Goal: Find specific page/section: Find specific page/section

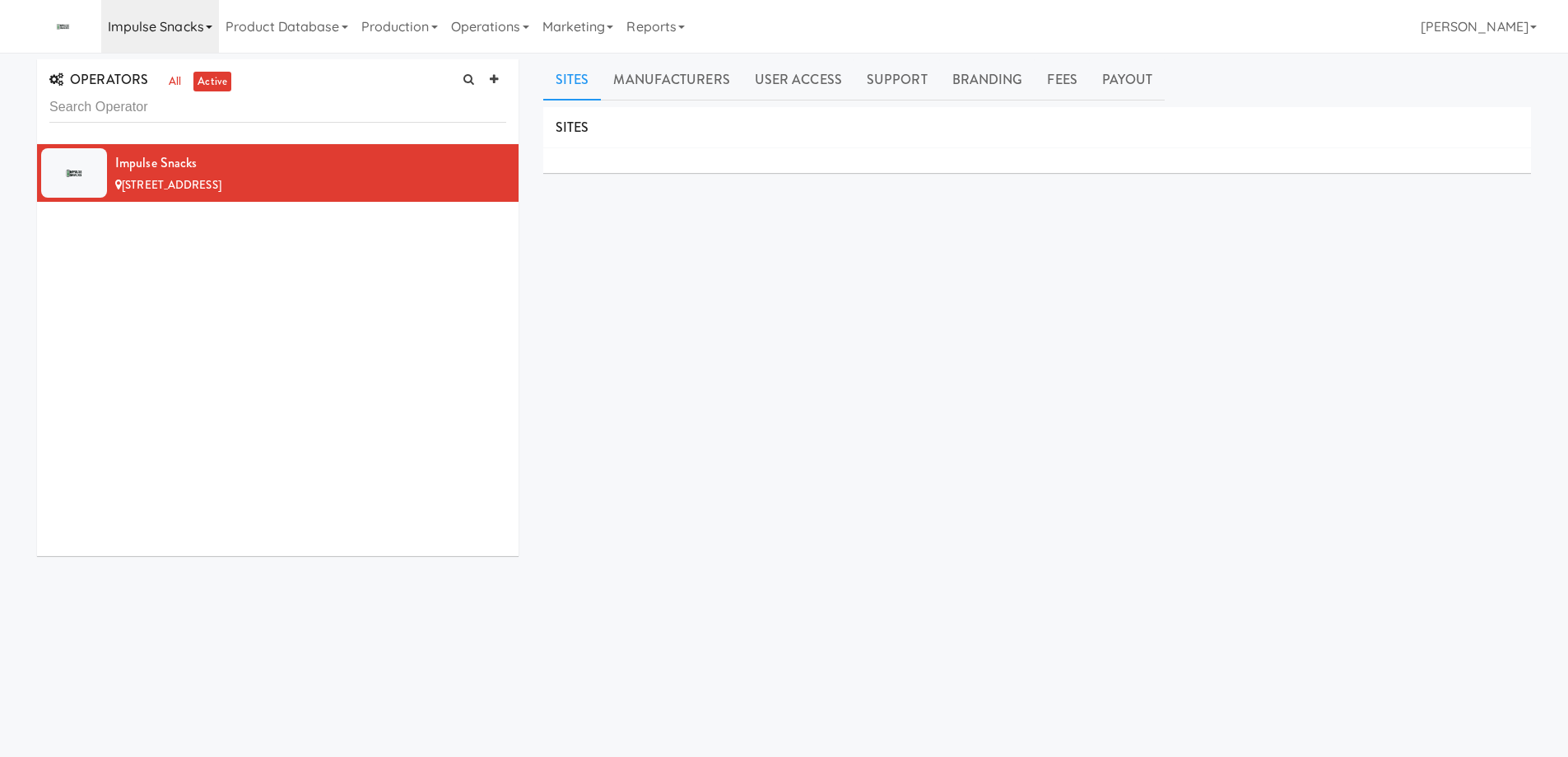
click at [207, 30] on link "Impulse Snacks" at bounding box center [160, 26] width 117 height 53
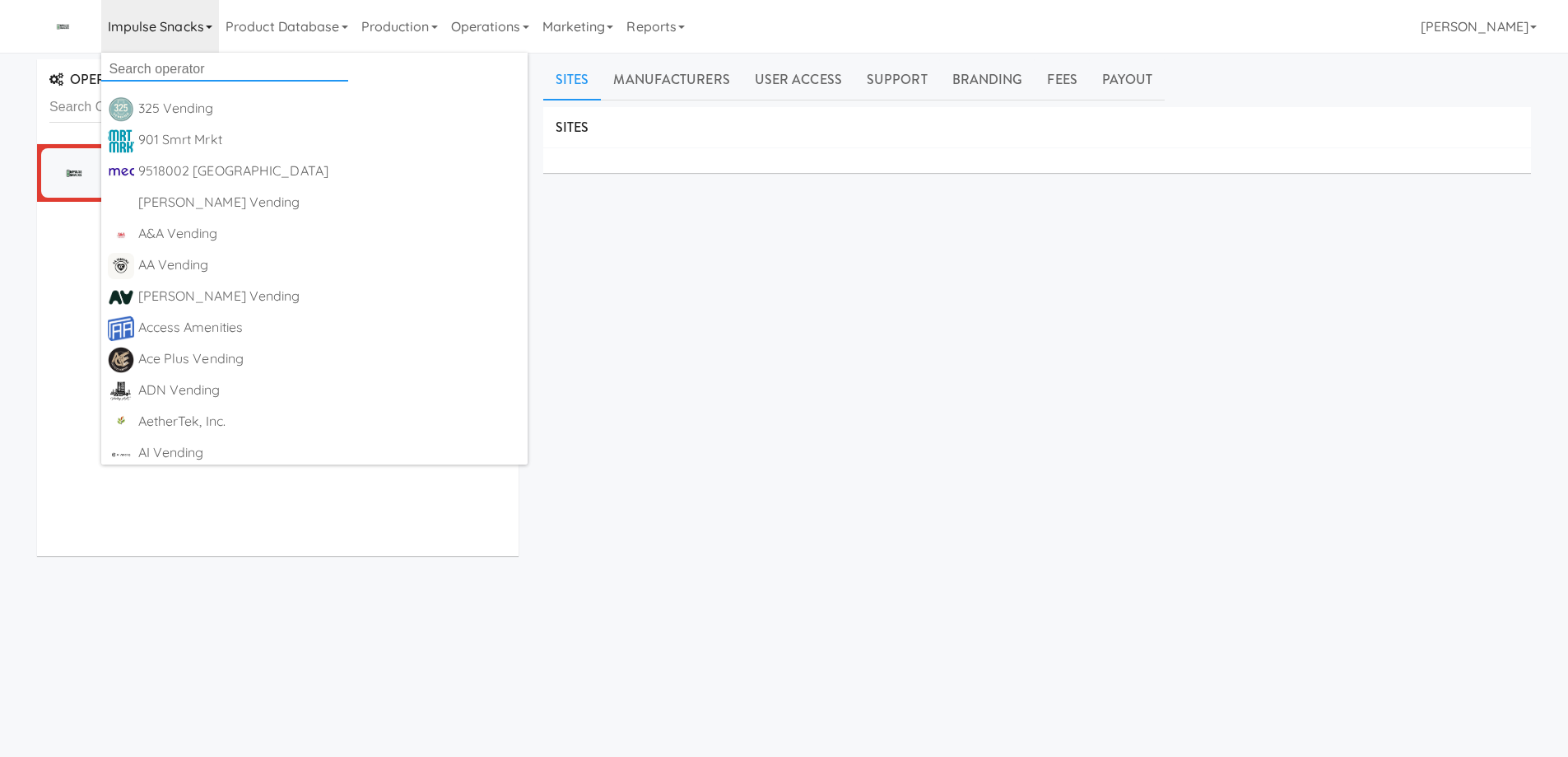
click at [183, 64] on input "text" at bounding box center [225, 69] width 247 height 25
paste input "SMART [PERSON_NAME]"
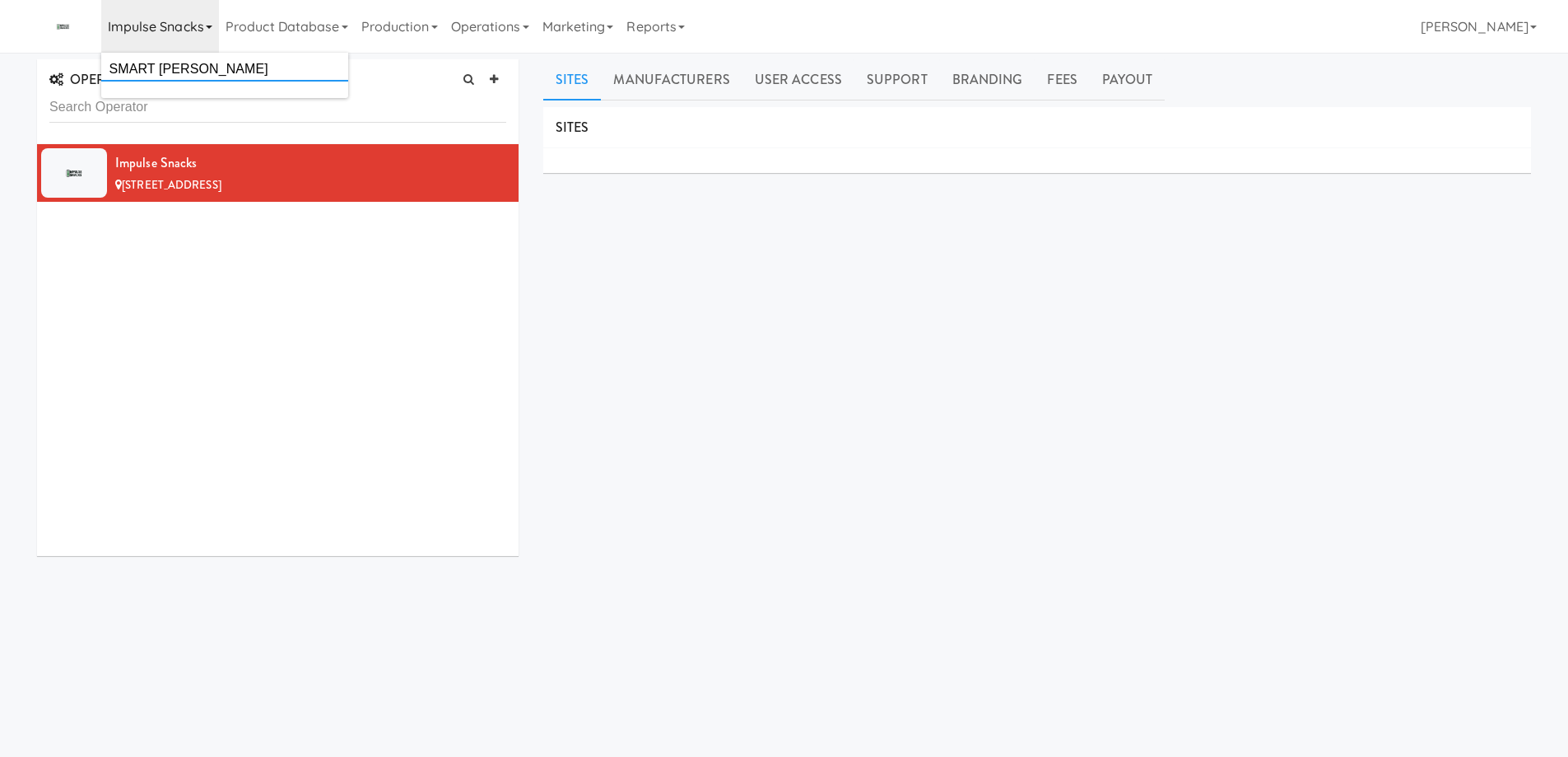
click at [235, 61] on input "SMART [PERSON_NAME]" at bounding box center [225, 69] width 247 height 25
click at [157, 66] on input "SMART [PERSON_NAME]" at bounding box center [225, 69] width 247 height 25
drag, startPoint x: 153, startPoint y: 64, endPoint x: 425, endPoint y: 103, distance: 274.8
click at [425, 103] on body "Okay Okay Select date: previous 2025-Oct next Su Mo Tu We Th Fr Sa 28 29 30 1 2…" at bounding box center [784, 431] width 1568 height 757
click at [204, 31] on link "Impulse Snacks" at bounding box center [160, 26] width 117 height 53
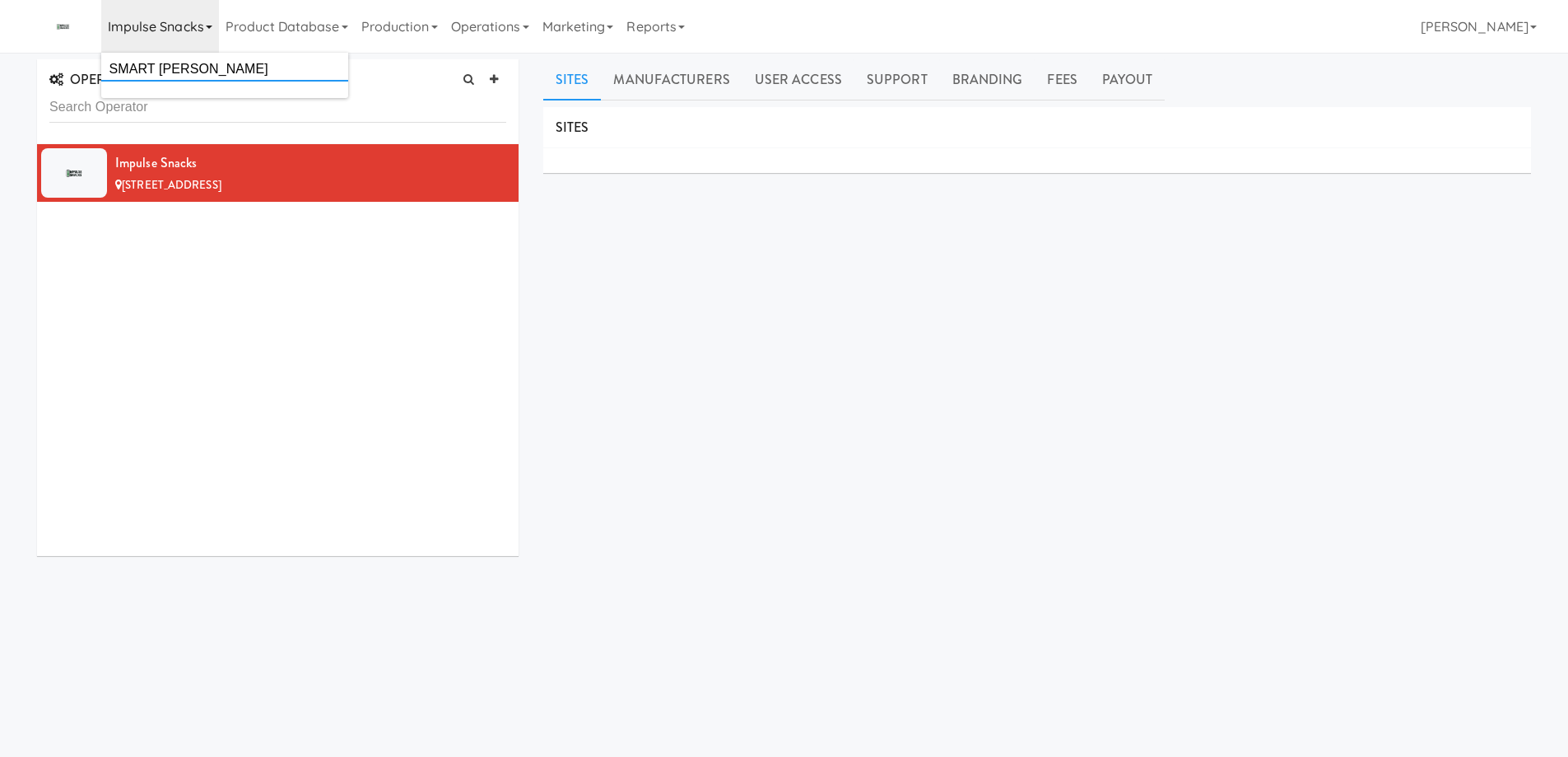
click at [188, 60] on input "SMART [PERSON_NAME]" at bounding box center [225, 69] width 247 height 25
drag, startPoint x: 238, startPoint y: 60, endPoint x: 92, endPoint y: 58, distance: 146.0
click at [92, 58] on body "Okay Okay Select date: previous 2025-Oct next Su Mo Tu We Th Fr Sa 28 29 30 1 2…" at bounding box center [784, 431] width 1568 height 757
click at [203, 28] on link "Impulse Snacks" at bounding box center [160, 26] width 117 height 53
click at [191, 67] on input "SMART [PERSON_NAME]" at bounding box center [225, 69] width 247 height 25
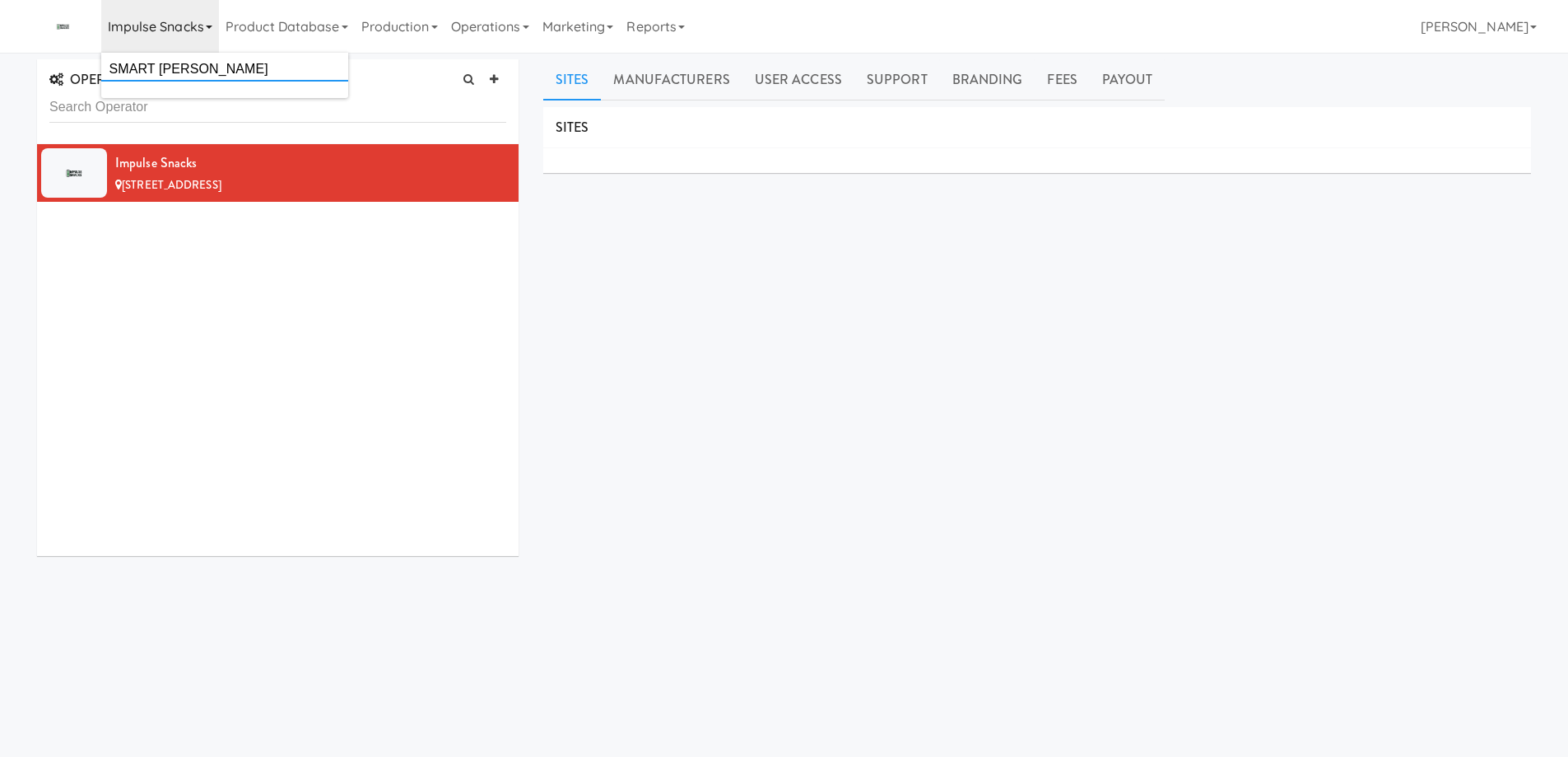
click at [191, 67] on input "SMART [PERSON_NAME]" at bounding box center [225, 69] width 247 height 25
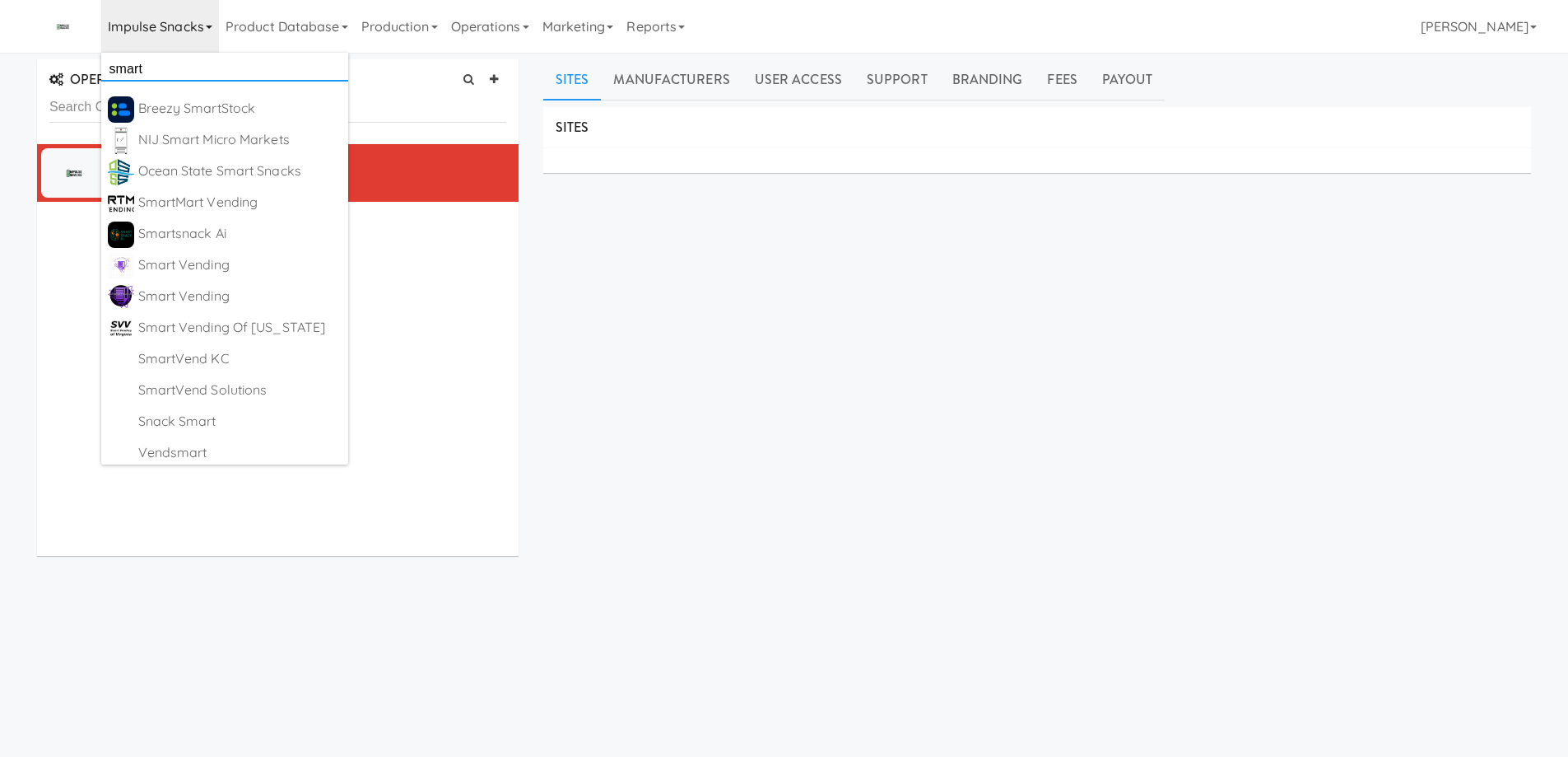
click at [166, 60] on input "smart" at bounding box center [225, 69] width 247 height 25
paste input "SMART [PERSON_NAME]"
click at [158, 67] on input "SMART [PERSON_NAME]" at bounding box center [225, 69] width 247 height 25
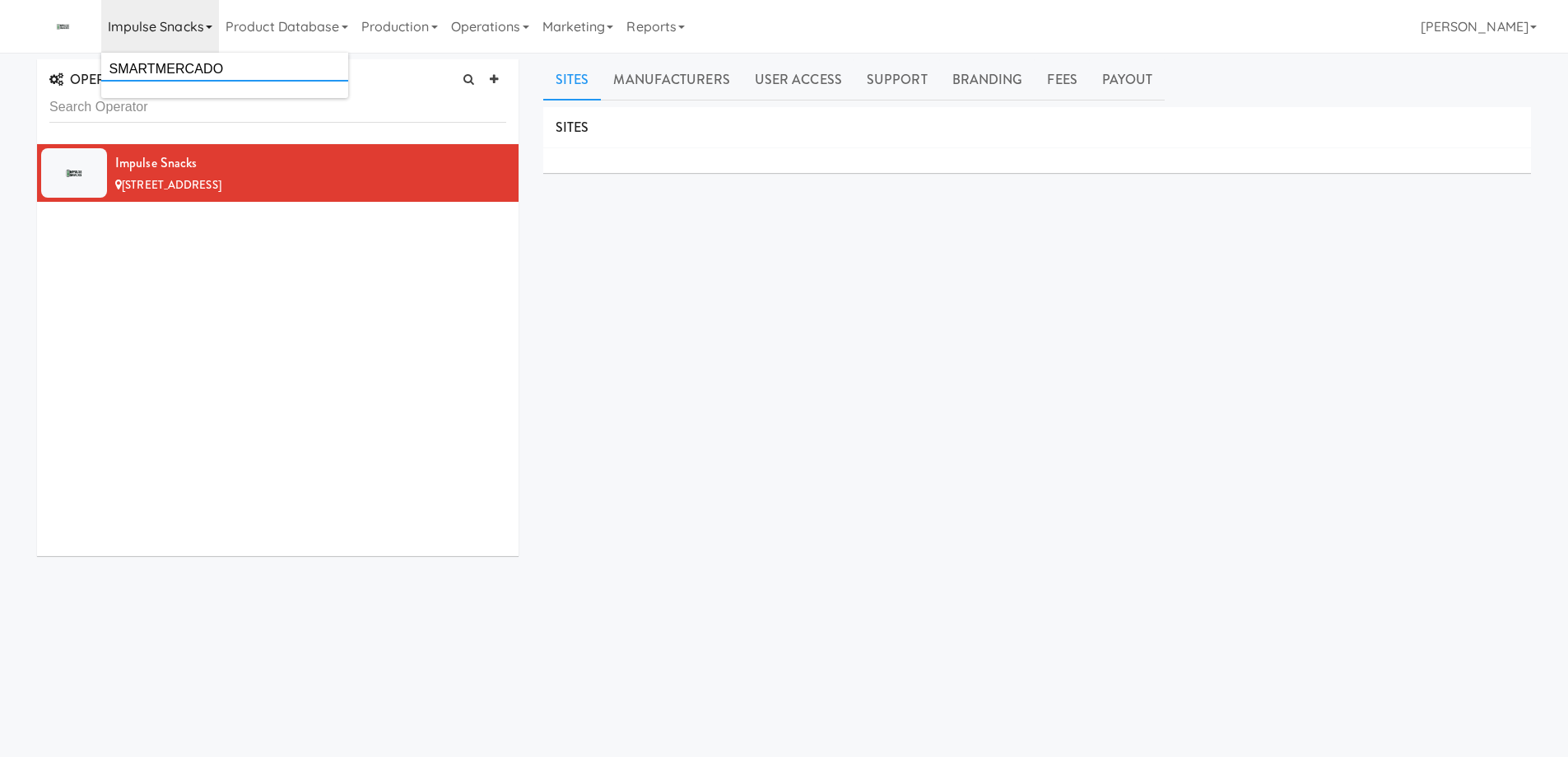
drag, startPoint x: 156, startPoint y: 67, endPoint x: 73, endPoint y: 61, distance: 83.2
click at [73, 61] on body "Okay Okay Select date: previous 2025-Oct next Su Mo Tu We Th Fr Sa 28 29 30 1 2…" at bounding box center [784, 431] width 1568 height 757
click at [203, 26] on link "Impulse Snacks" at bounding box center [160, 26] width 117 height 53
click at [169, 72] on input "SMARTMERCADO" at bounding box center [225, 69] width 247 height 25
drag, startPoint x: 158, startPoint y: 66, endPoint x: 95, endPoint y: 67, distance: 63.0
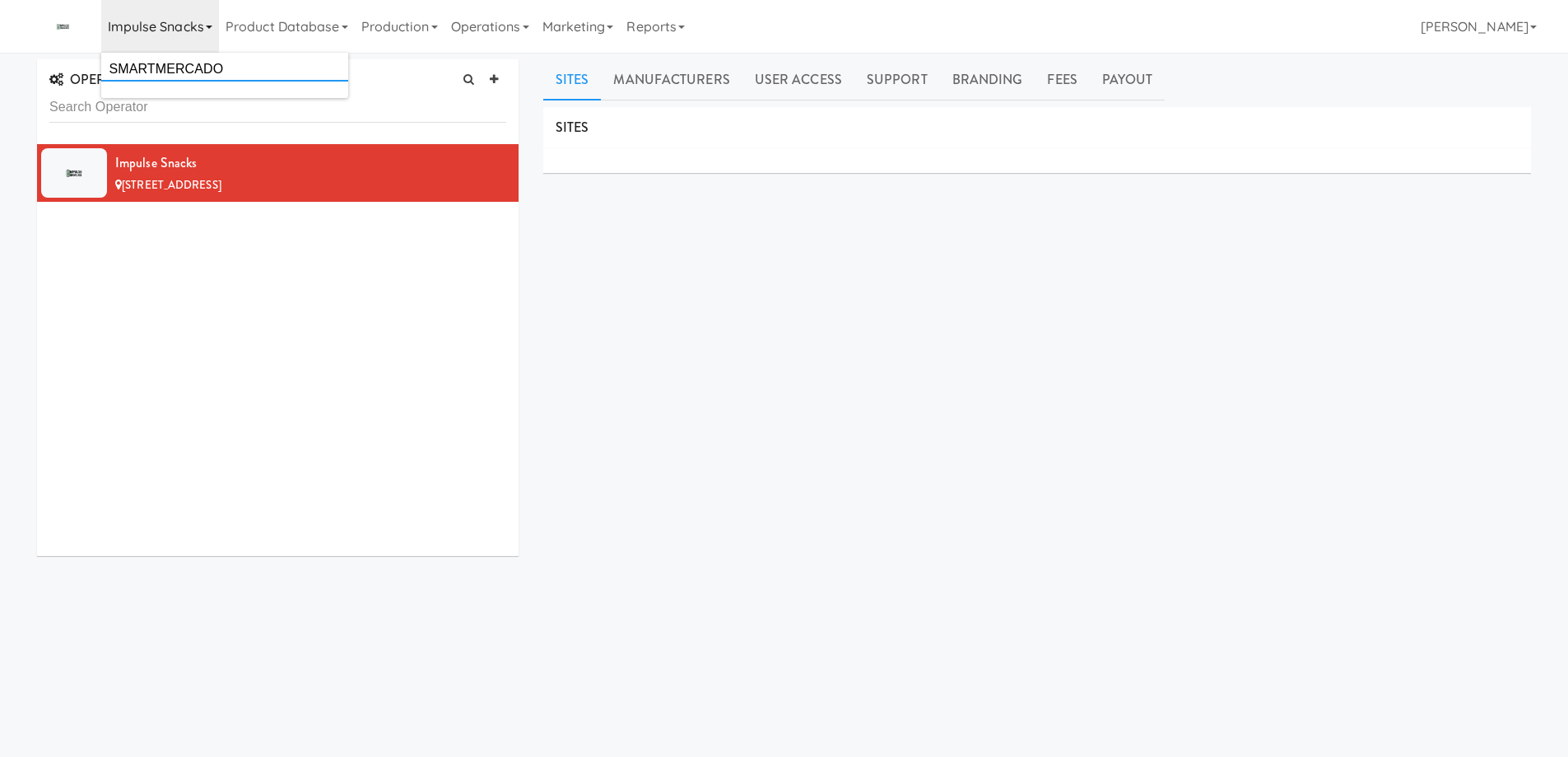
click at [95, 67] on body "Okay Okay Select date: previous 2025-Oct next Su Mo Tu We Th Fr Sa 28 29 30 1 2…" at bounding box center [784, 431] width 1568 height 757
click at [201, 26] on link "Impulse Snacks" at bounding box center [160, 26] width 117 height 53
click at [185, 62] on input "SMARTMERCADO" at bounding box center [225, 69] width 247 height 25
click at [162, 65] on input "SMARTMERCADO" at bounding box center [225, 69] width 247 height 25
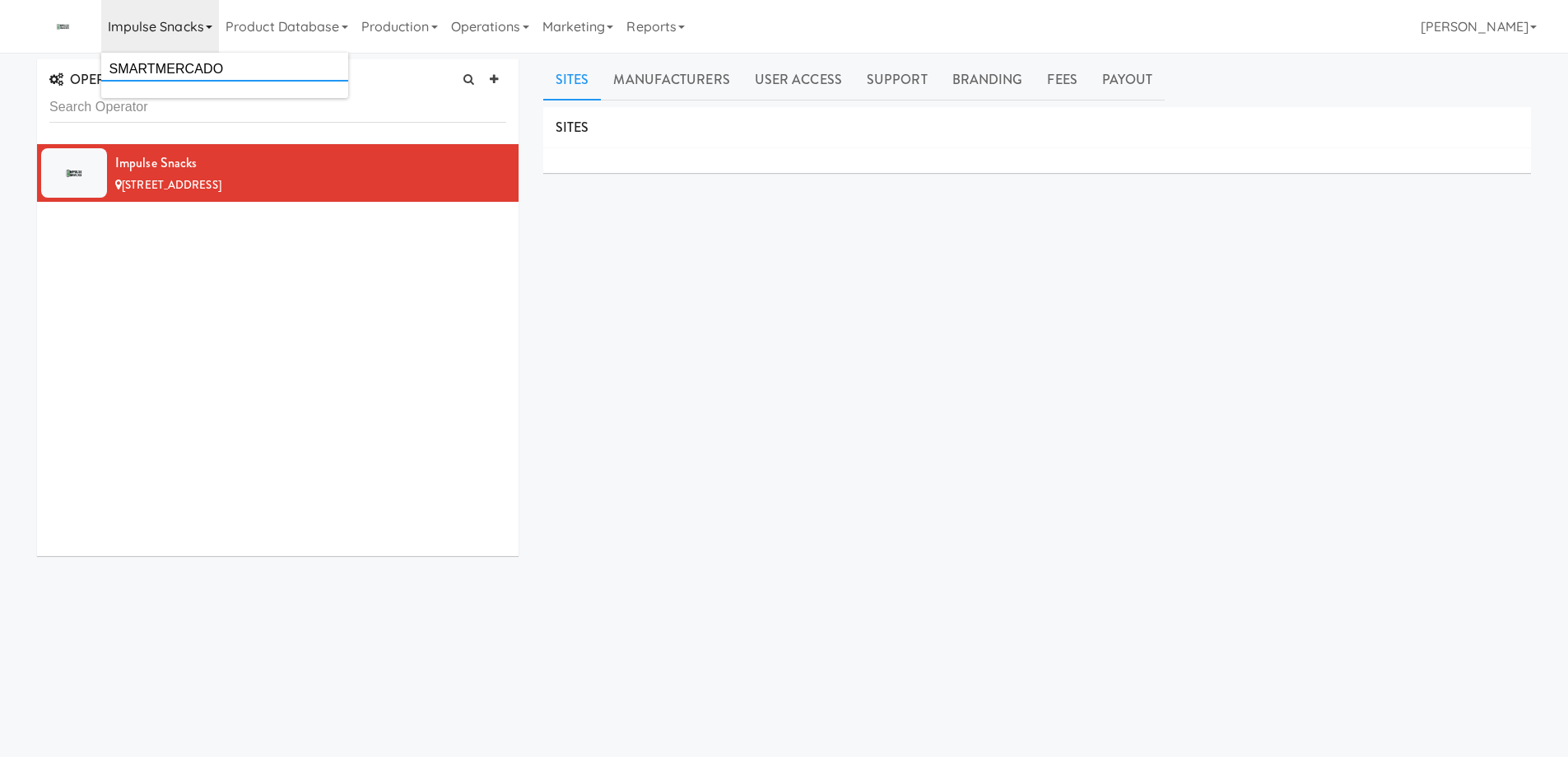
drag, startPoint x: 158, startPoint y: 66, endPoint x: 90, endPoint y: 63, distance: 68.1
click at [90, 63] on body "Okay Okay Select date: previous 2025-Oct next Su Mo Tu We Th Fr Sa 28 29 30 1 2…" at bounding box center [784, 431] width 1568 height 757
click at [195, 34] on link "Impulse Snacks" at bounding box center [160, 26] width 117 height 53
click at [177, 66] on input "SMARTMERCADO" at bounding box center [225, 69] width 247 height 25
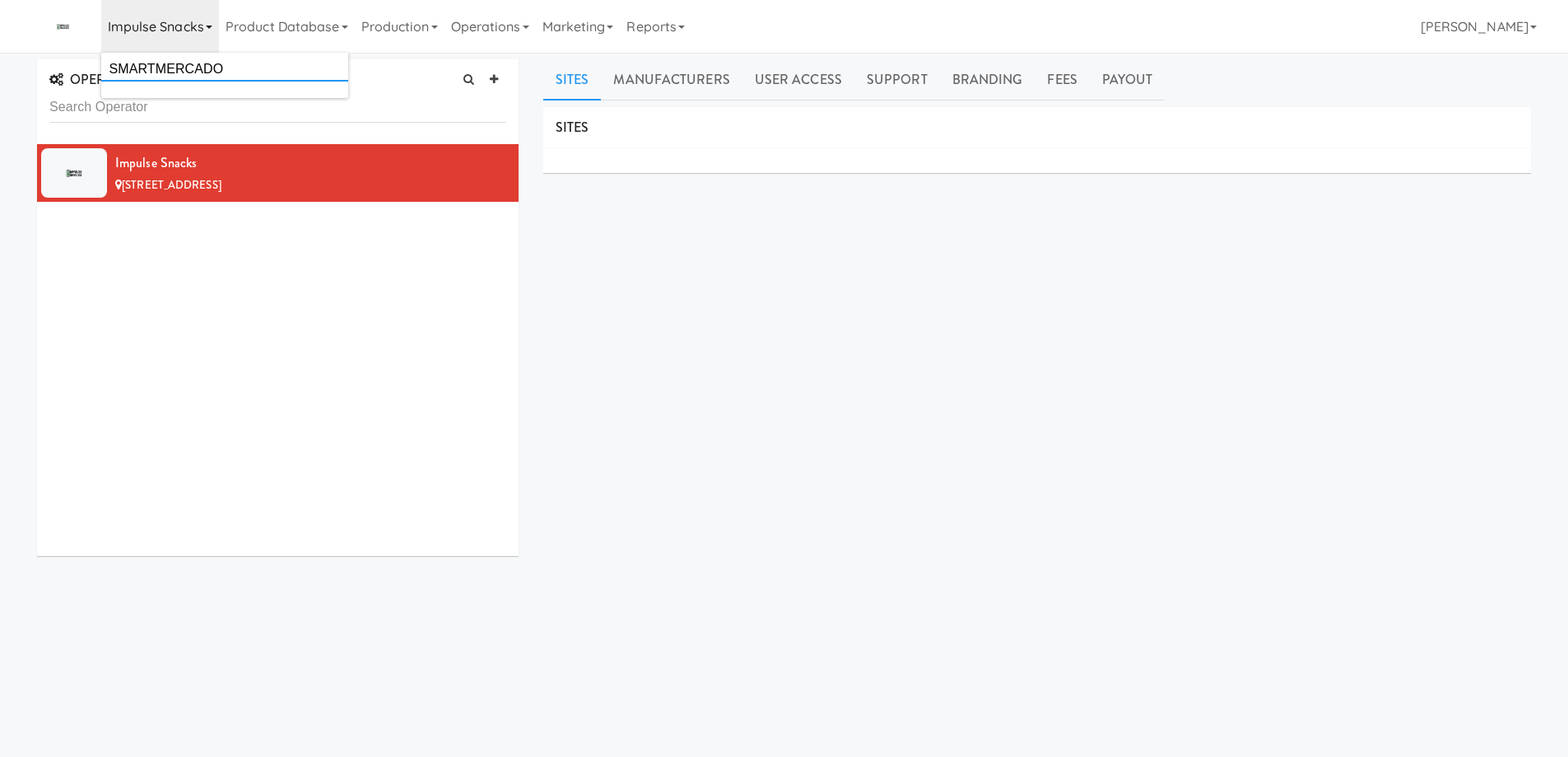
click at [177, 66] on input "SMARTMERCADO" at bounding box center [225, 69] width 247 height 25
drag, startPoint x: 743, startPoint y: 362, endPoint x: 537, endPoint y: 324, distance: 209.5
click at [743, 363] on div "SITES MANUFACTURERS Impulse Snacks USERS Name Company Registered No Users SUPPO…" at bounding box center [1037, 415] width 988 height 618
click at [166, 72] on link "all" at bounding box center [175, 82] width 21 height 21
click at [207, 28] on icon at bounding box center [209, 28] width 7 height 3
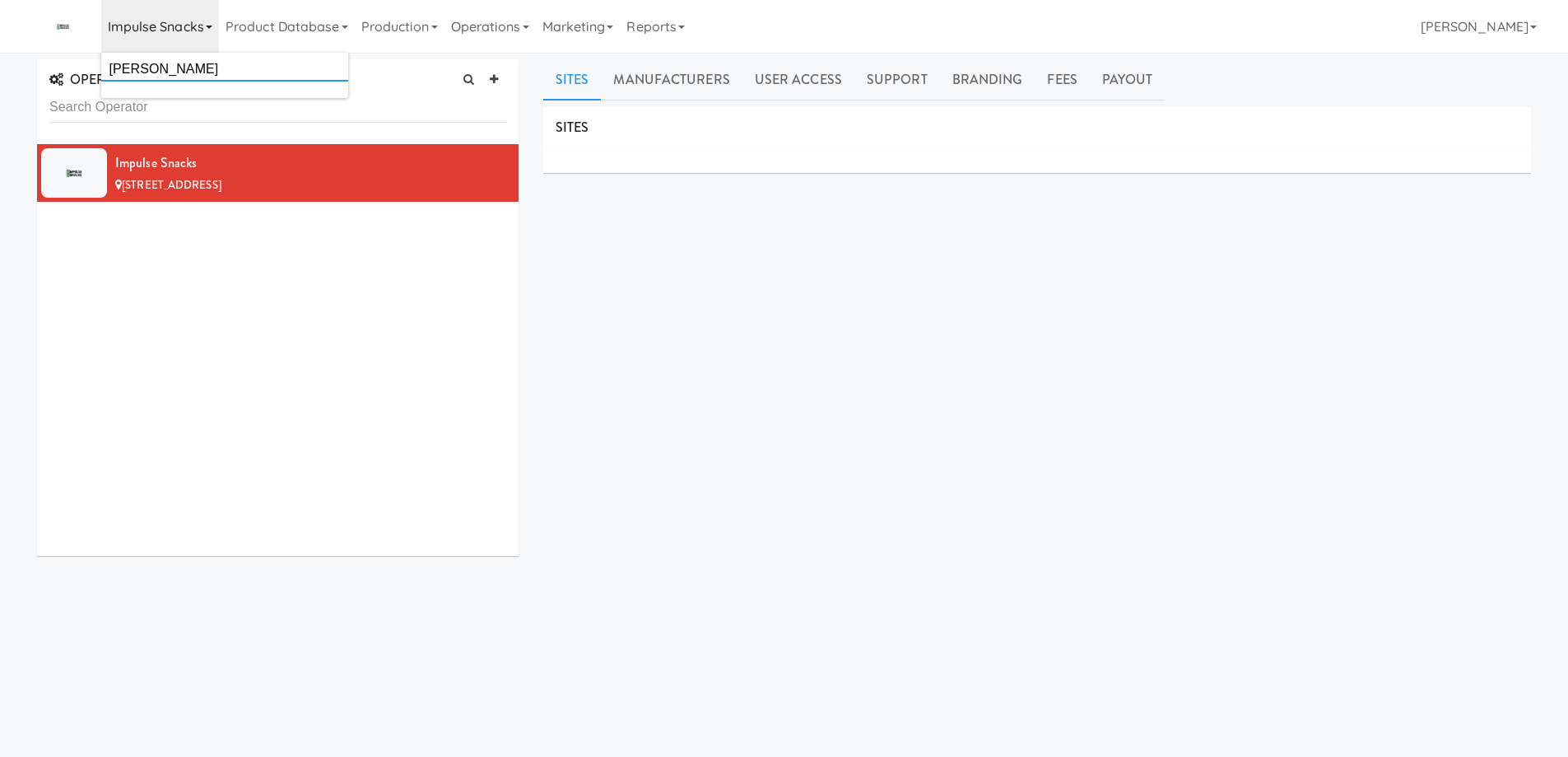
click at [172, 71] on input "[PERSON_NAME]" at bounding box center [225, 69] width 247 height 25
type input "s"
type input "m"
type input "smart [PERSON_NAME]"
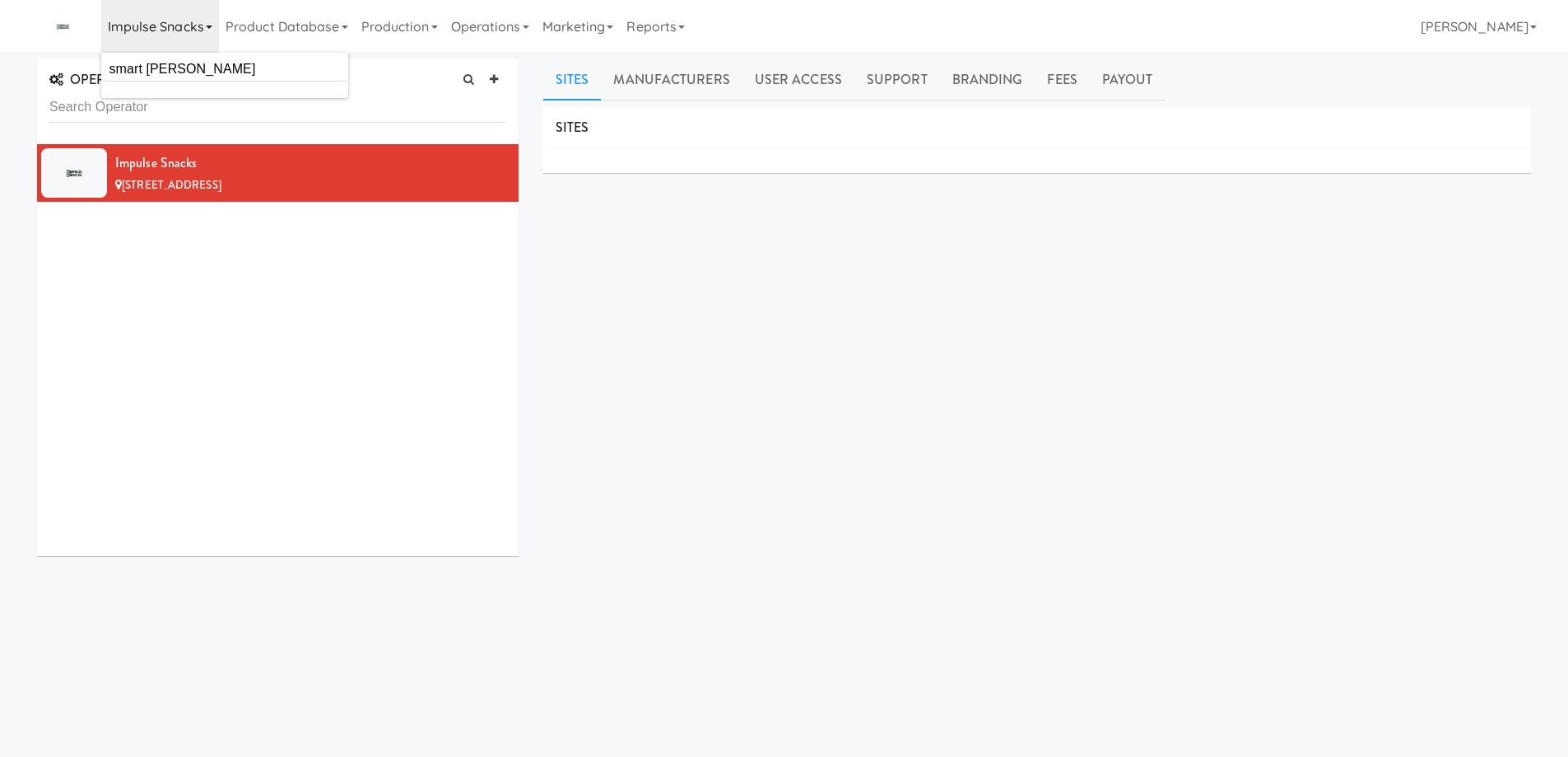
click at [652, 346] on div "SITES MANUFACTURERS Impulse Snacks USERS Name Company Registered No Users SUPPO…" at bounding box center [1037, 415] width 988 height 618
